Goal: Transaction & Acquisition: Obtain resource

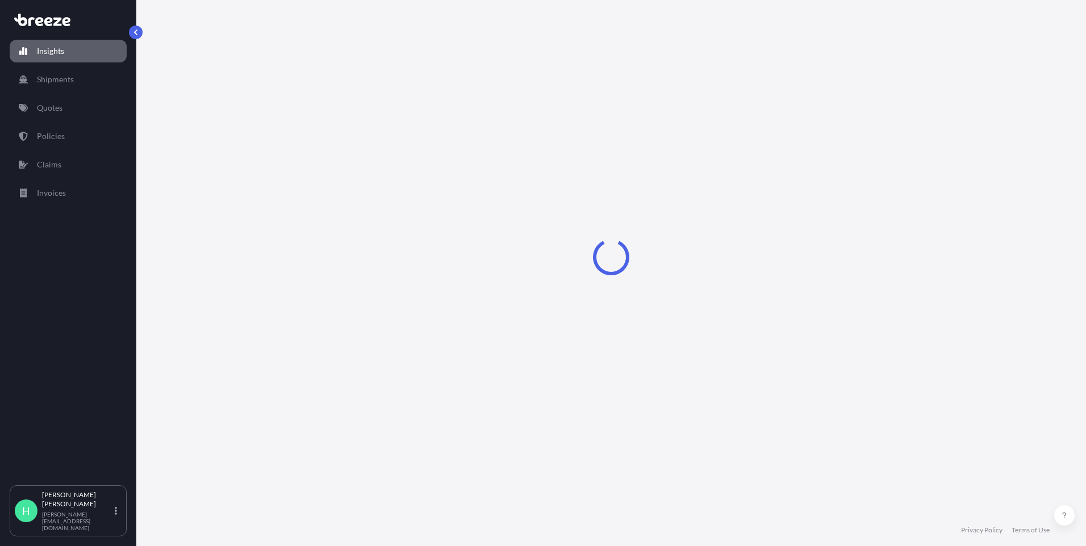
select select "2025"
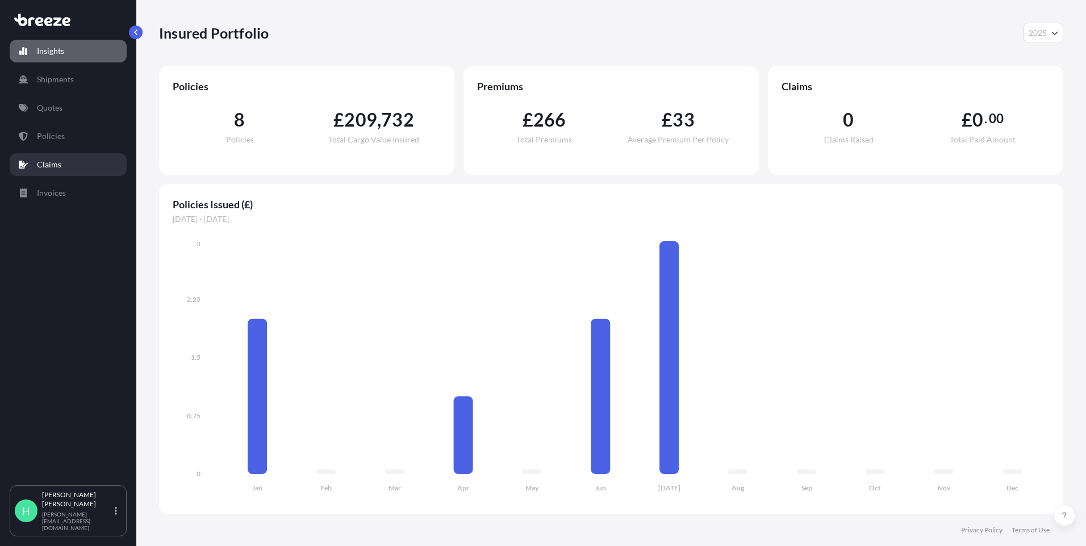
click at [53, 173] on link "Claims" at bounding box center [68, 164] width 117 height 23
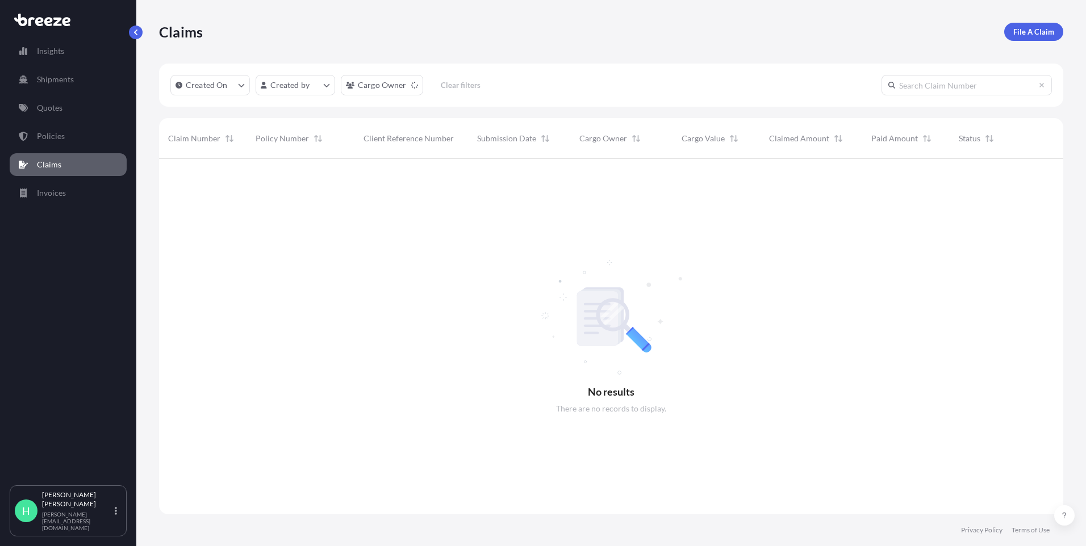
scroll to position [388, 896]
click at [72, 108] on link "Quotes" at bounding box center [68, 108] width 117 height 23
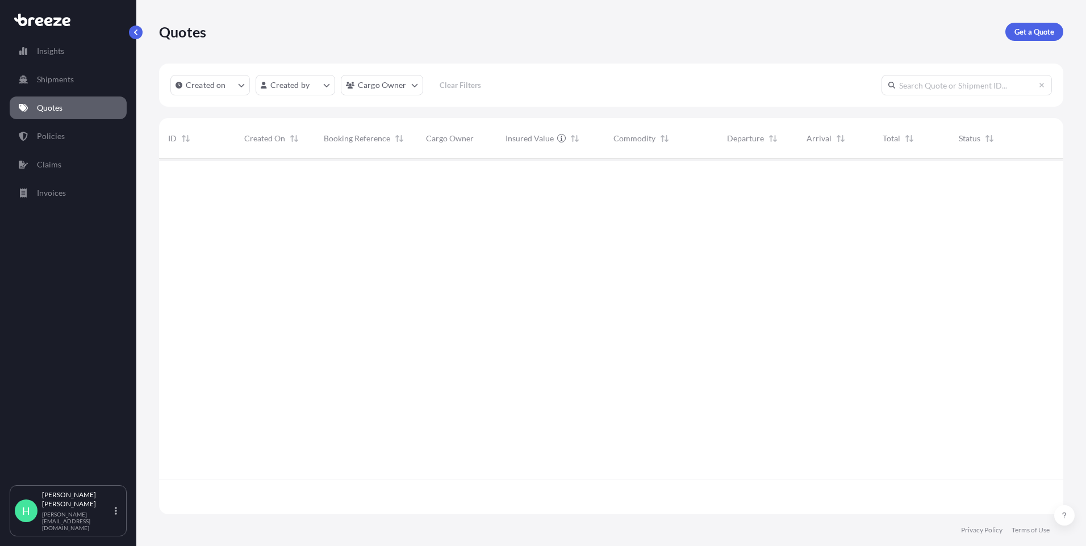
scroll to position [353, 896]
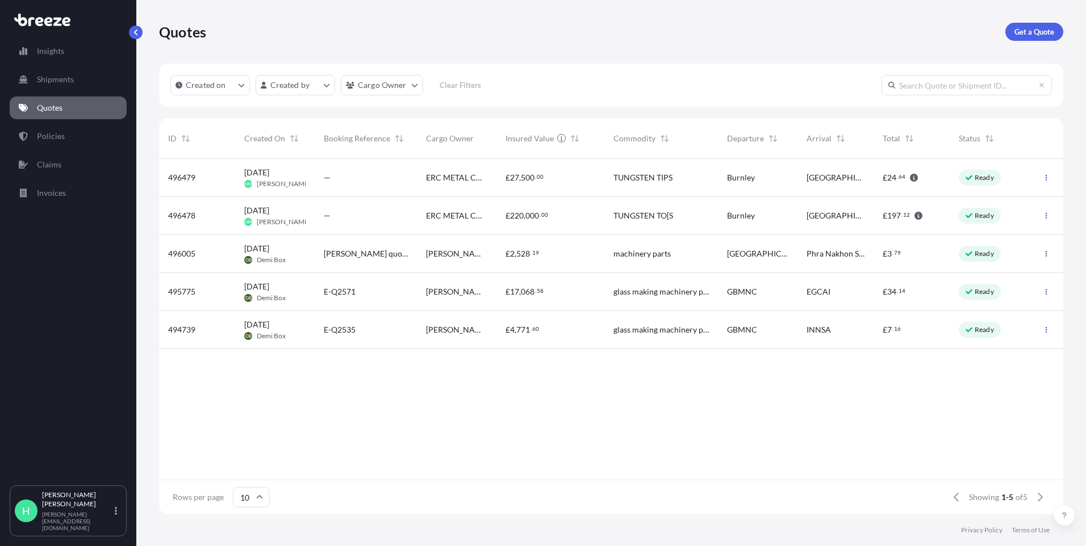
click at [846, 176] on div "[GEOGRAPHIC_DATA]" at bounding box center [836, 177] width 58 height 11
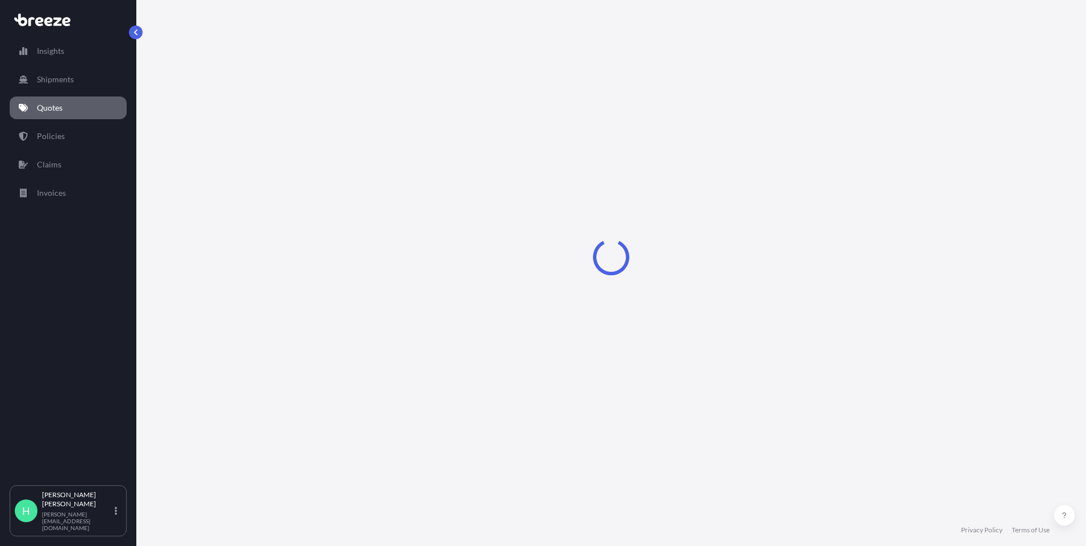
select select "Road"
select select "1"
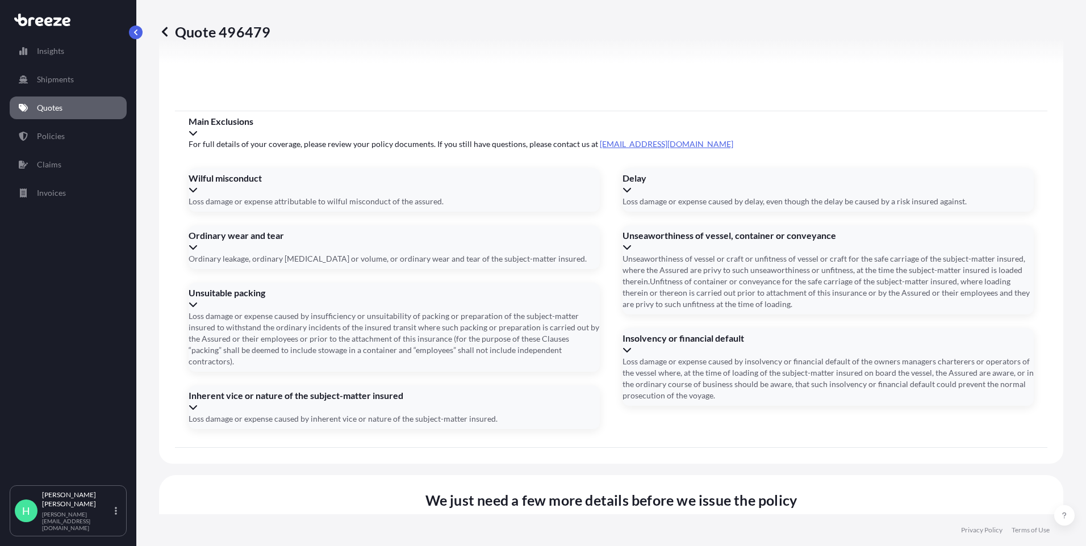
scroll to position [1245, 0]
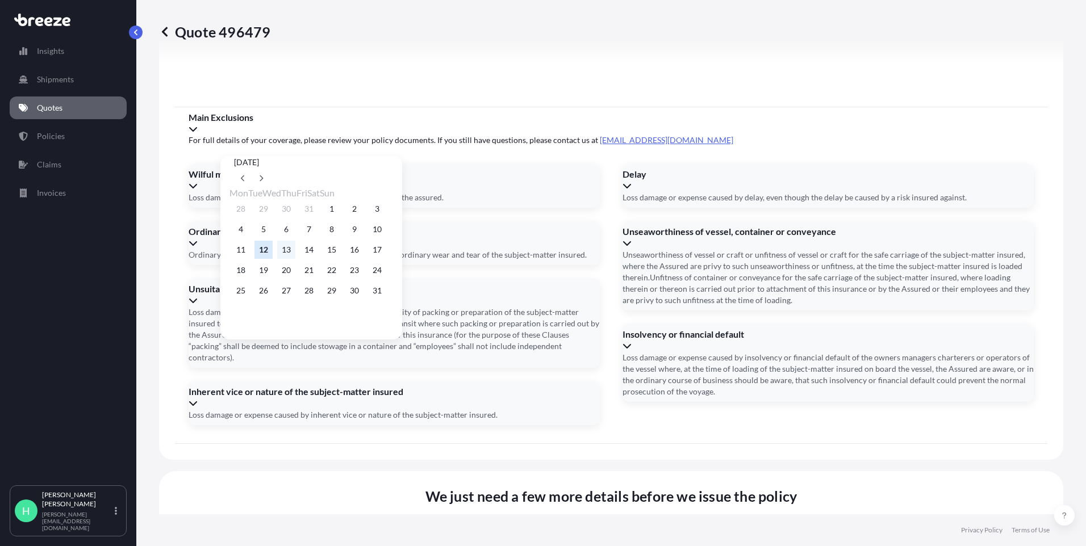
click at [288, 255] on button "13" at bounding box center [286, 250] width 18 height 18
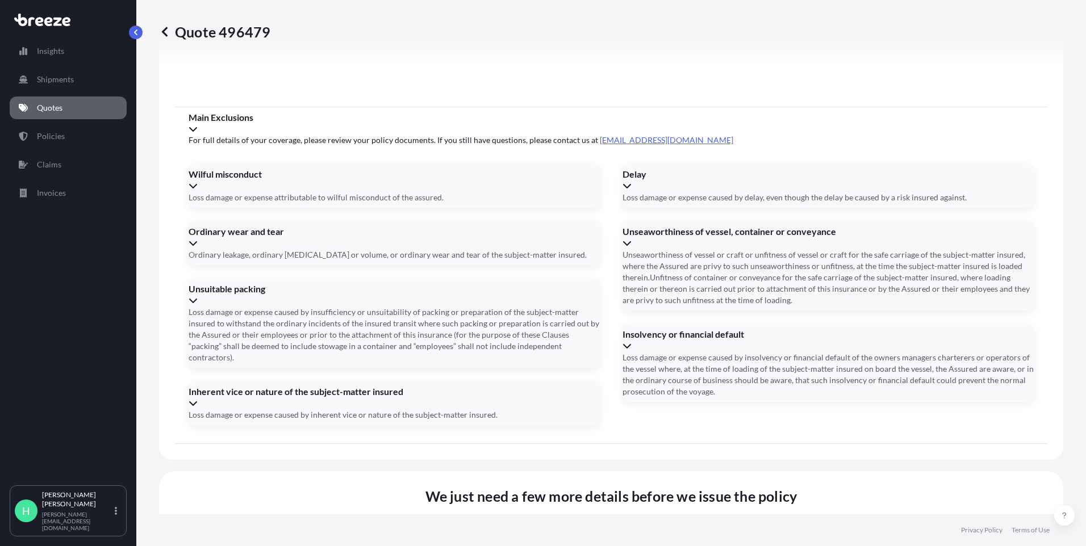
type input "[DATE]"
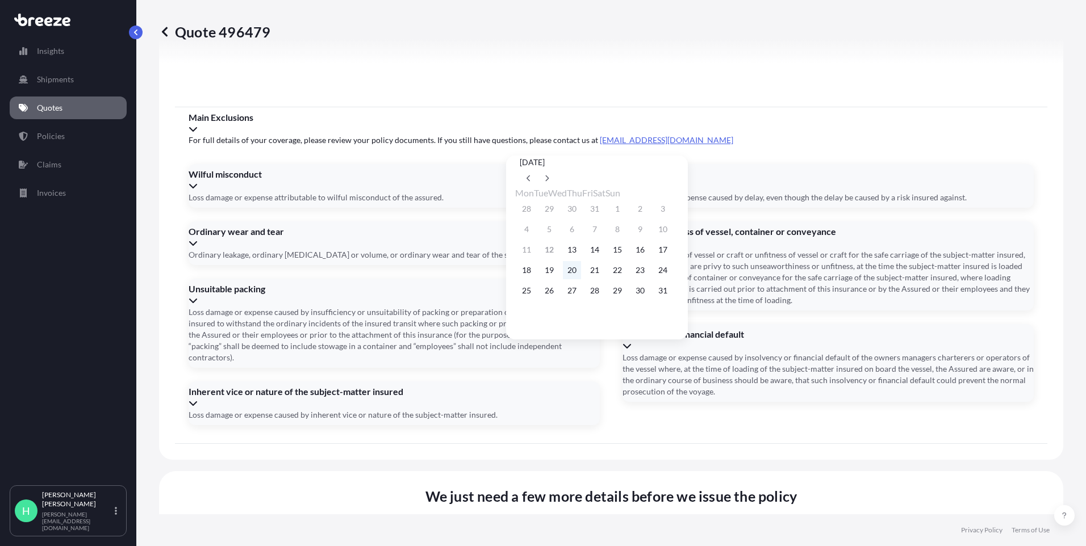
click at [579, 277] on button "20" at bounding box center [572, 270] width 18 height 18
type input "[DATE]"
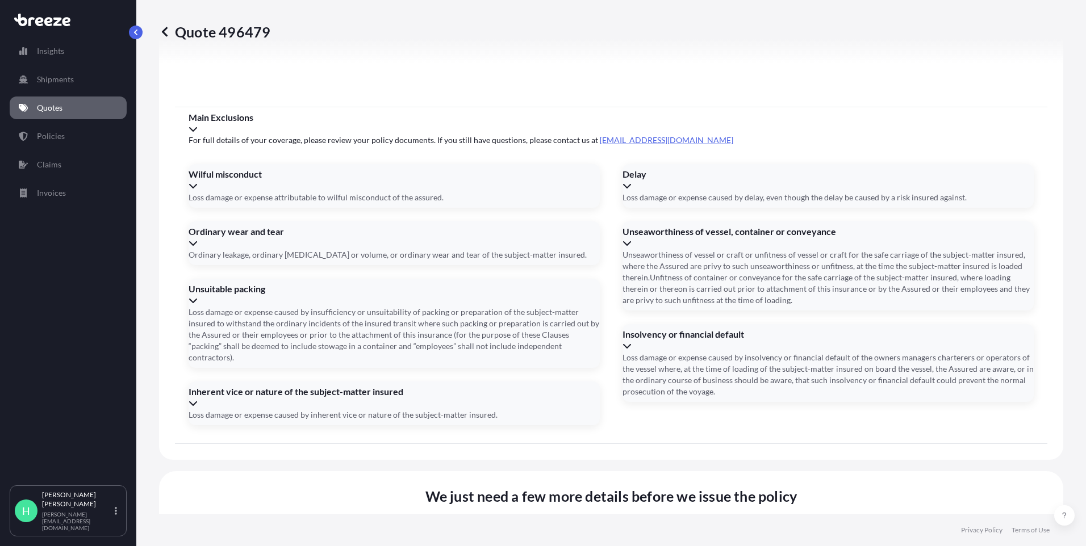
type input "E-DO177755"
type input "EP"
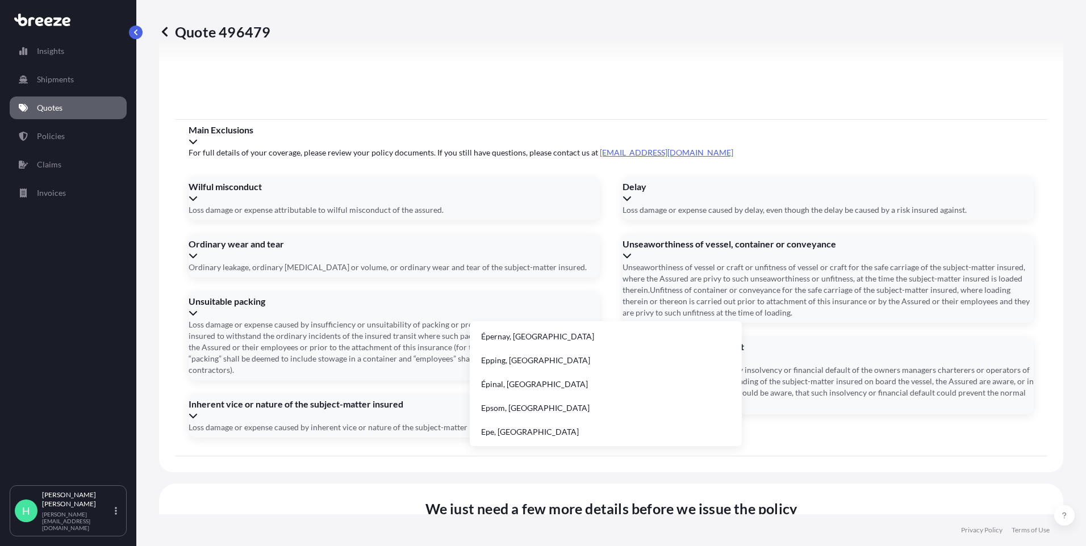
drag, startPoint x: 487, startPoint y: 295, endPoint x: 465, endPoint y: 295, distance: 22.2
click at [601, 500] on span "We just need a few more details before we issue the policy" at bounding box center [611, 509] width 372 height 18
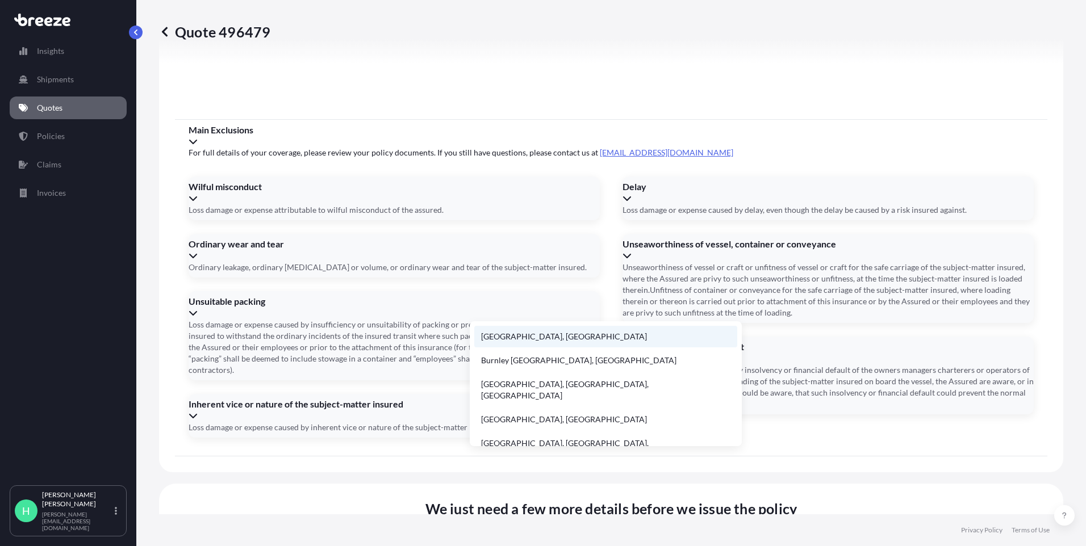
click at [553, 332] on li "[GEOGRAPHIC_DATA], [GEOGRAPHIC_DATA]" at bounding box center [605, 337] width 263 height 22
type input "[GEOGRAPHIC_DATA], [GEOGRAPHIC_DATA]"
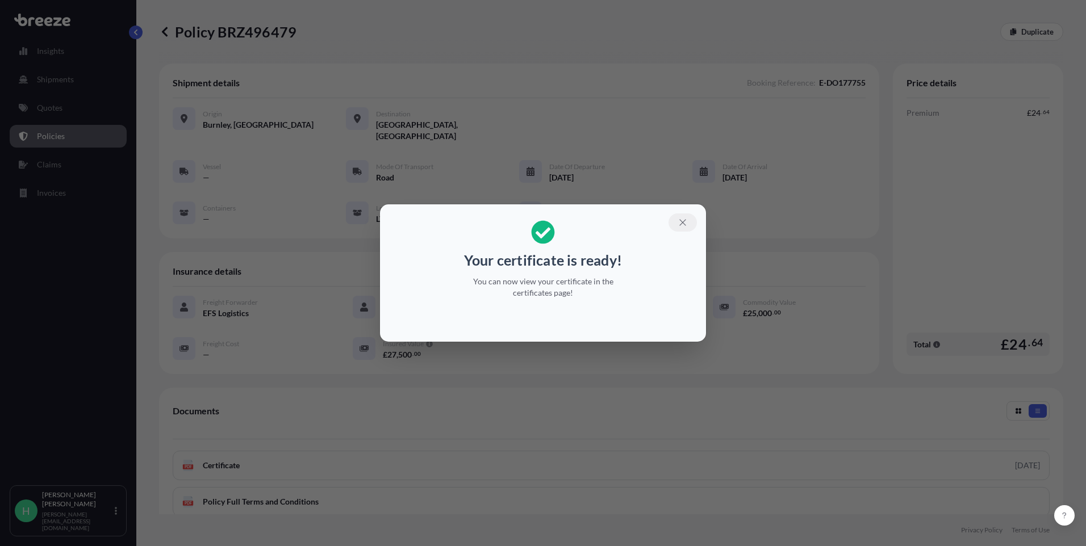
click at [686, 220] on icon "button" at bounding box center [683, 223] width 10 height 10
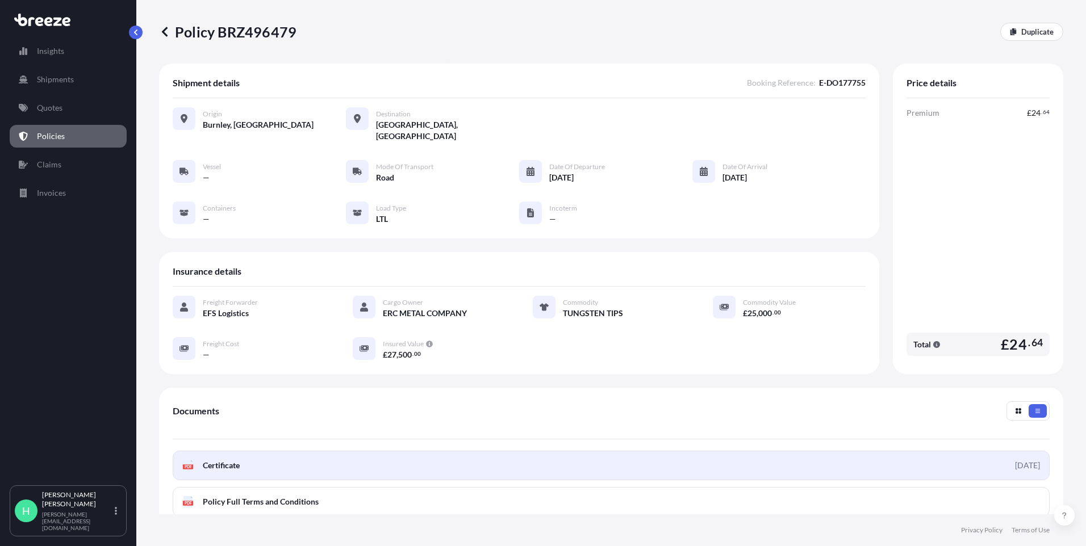
click at [459, 465] on link "PDF Certificate [DATE]" at bounding box center [611, 466] width 877 height 30
